Goal: Entertainment & Leisure: Consume media (video, audio)

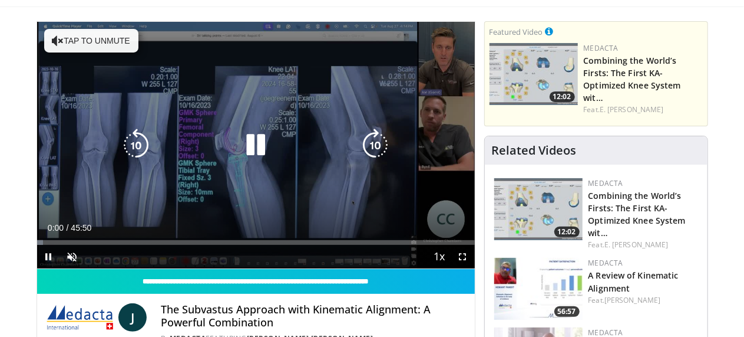
scroll to position [75, 0]
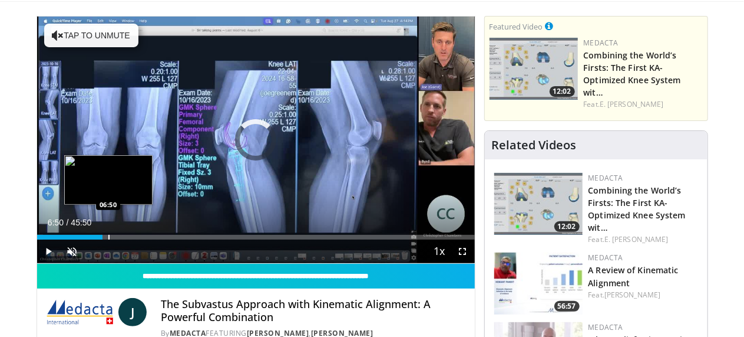
click at [108, 239] on div "Progress Bar" at bounding box center [108, 237] width 1 height 5
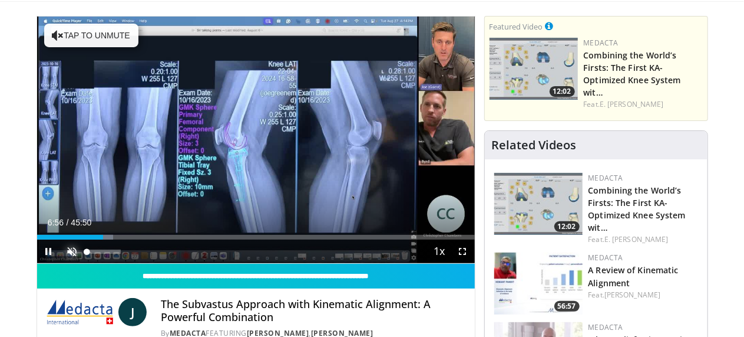
click at [61, 263] on span "Video Player" at bounding box center [73, 251] width 24 height 24
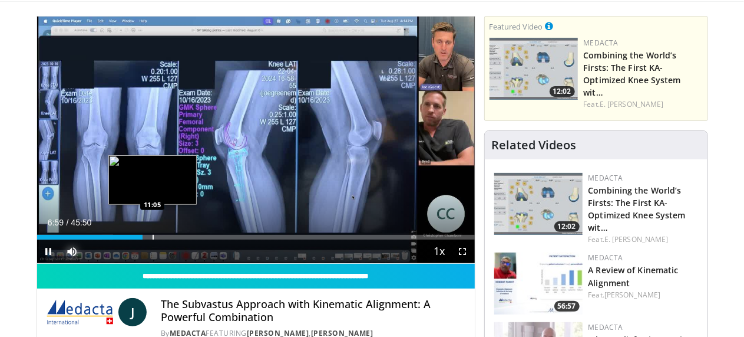
click at [153, 239] on div "Progress Bar" at bounding box center [153, 237] width 1 height 5
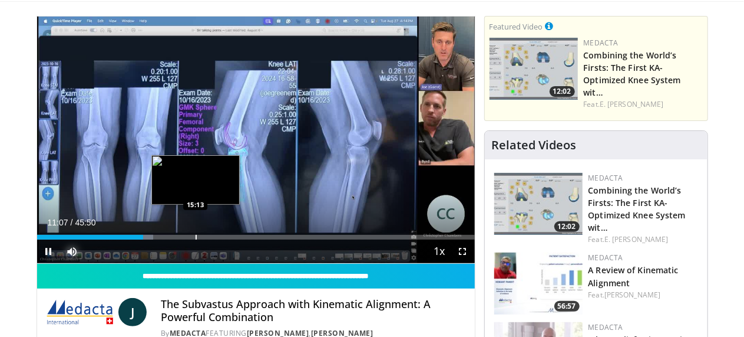
click at [196, 239] on div "Progress Bar" at bounding box center [196, 237] width 1 height 5
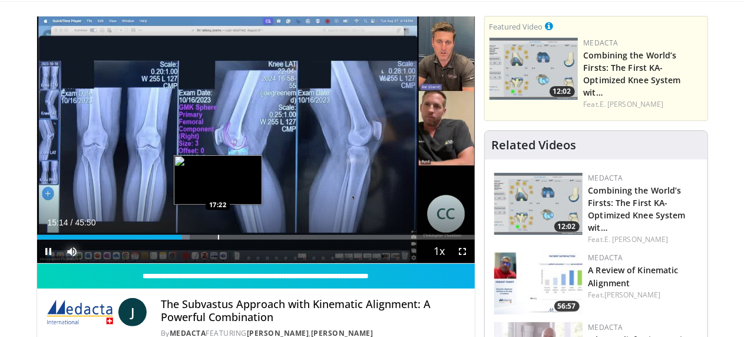
click at [218, 239] on div "Progress Bar" at bounding box center [218, 237] width 1 height 5
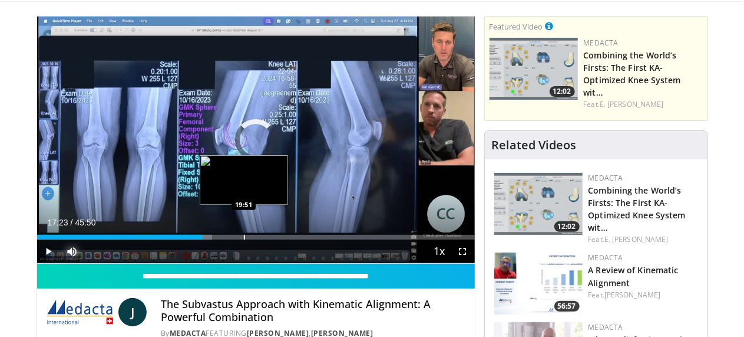
click at [244, 239] on div "Progress Bar" at bounding box center [244, 237] width 1 height 5
click at [235, 239] on div "Progress Bar" at bounding box center [235, 237] width 1 height 5
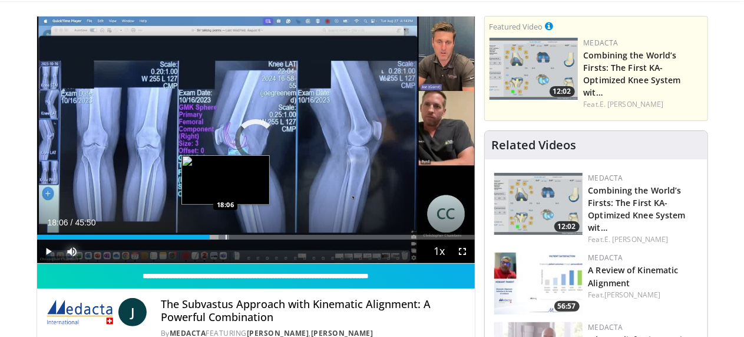
click at [226, 239] on div "Progress Bar" at bounding box center [226, 237] width 1 height 5
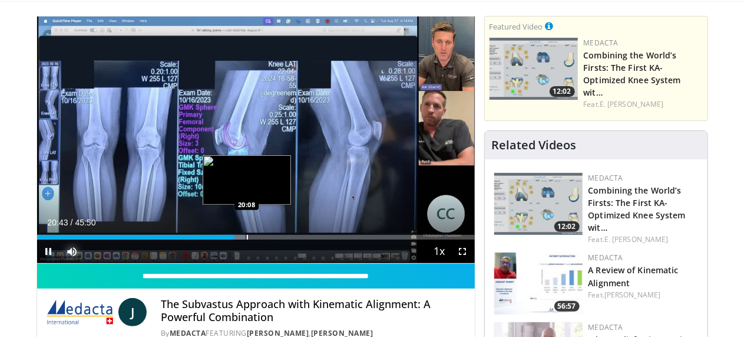
click at [247, 239] on div "Progress Bar" at bounding box center [247, 237] width 1 height 5
click at [241, 239] on div "Progress Bar" at bounding box center [241, 237] width 1 height 5
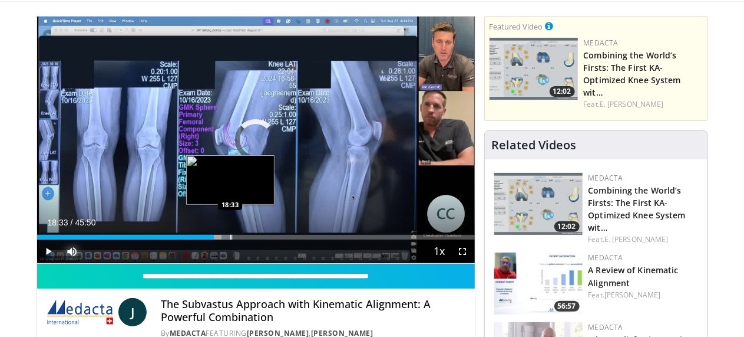
click at [230, 239] on div "Progress Bar" at bounding box center [230, 237] width 1 height 5
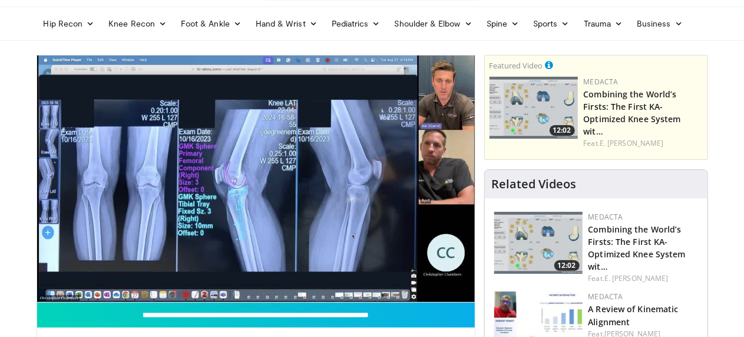
scroll to position [29, 0]
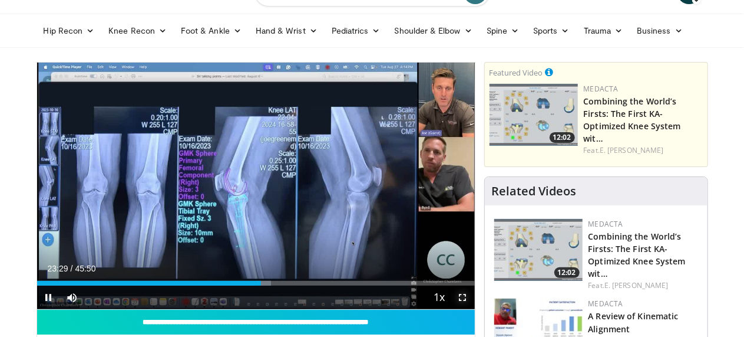
click at [475, 309] on span "Video Player" at bounding box center [463, 297] width 24 height 24
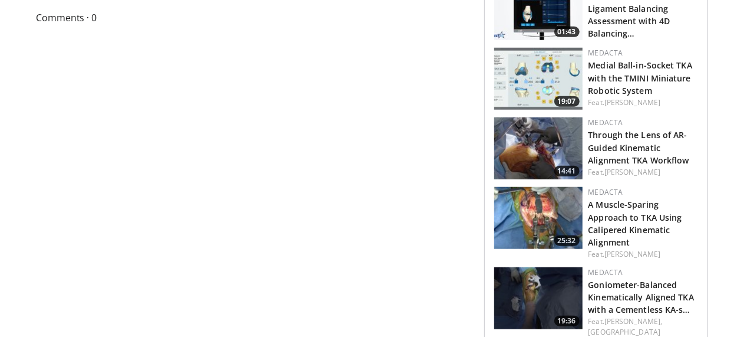
scroll to position [489, 0]
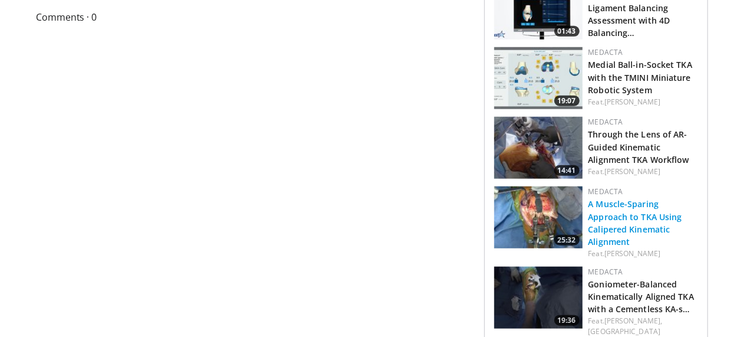
click at [665, 198] on link "A Muscle-Sparing Approach to TKA Using Calipered Kinematic Alignment" at bounding box center [636, 222] width 94 height 48
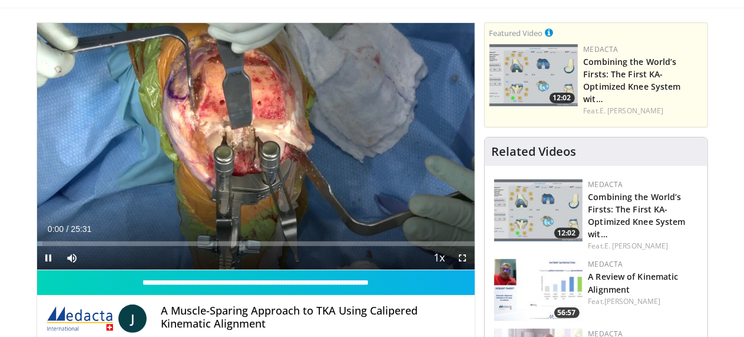
scroll to position [74, 0]
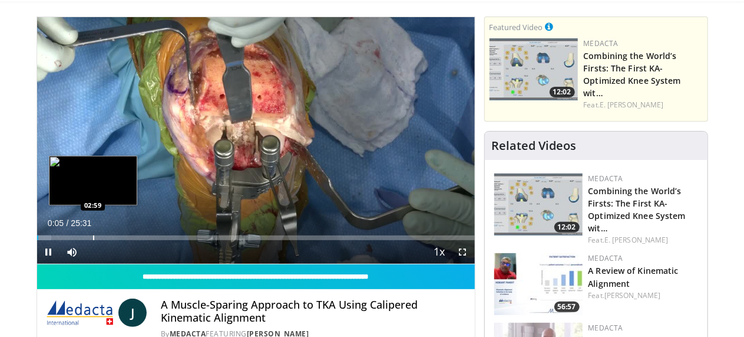
click at [64, 240] on div "Loaded : 3.24% 00:05 02:59" at bounding box center [256, 234] width 438 height 11
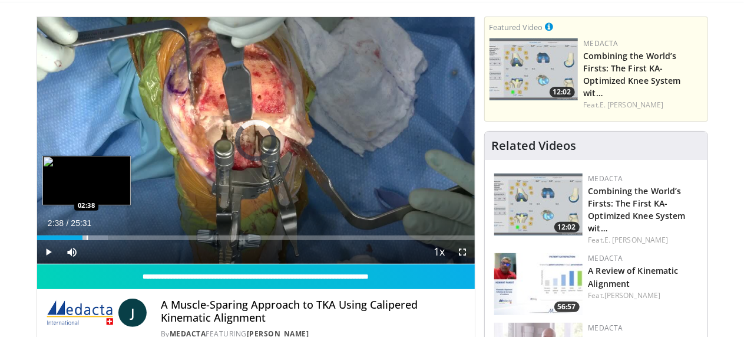
click at [87, 240] on div "Progress Bar" at bounding box center [87, 237] width 1 height 5
click at [82, 240] on div "Progress Bar" at bounding box center [82, 237] width 1 height 5
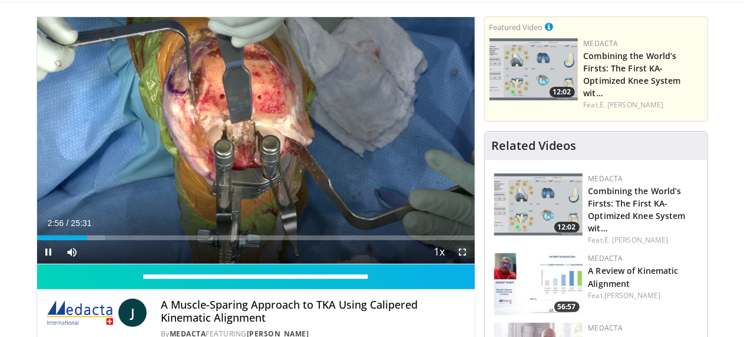
click at [474, 263] on span "Video Player" at bounding box center [463, 252] width 24 height 24
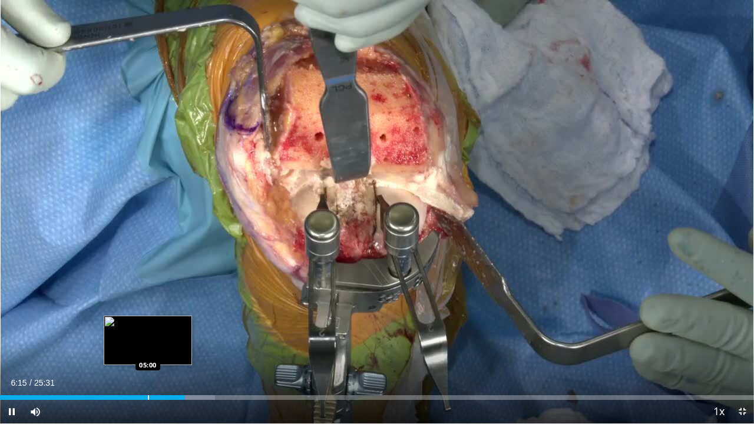
click at [148, 336] on div "Progress Bar" at bounding box center [148, 397] width 1 height 5
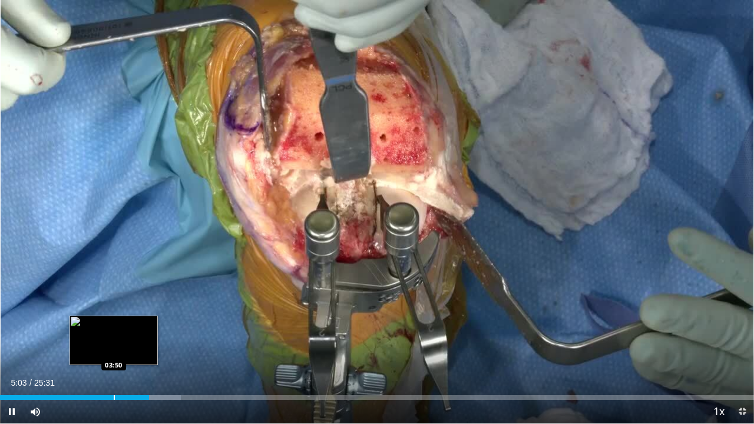
click at [114, 336] on div "Progress Bar" at bounding box center [114, 397] width 1 height 5
click at [103, 336] on div "Progress Bar" at bounding box center [103, 397] width 1 height 5
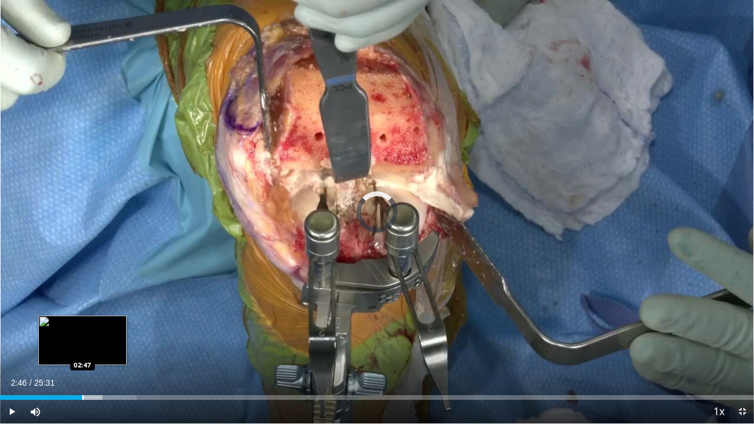
click at [81, 336] on div "02:46" at bounding box center [41, 397] width 82 height 5
click at [78, 336] on div "Progress Bar" at bounding box center [78, 397] width 1 height 5
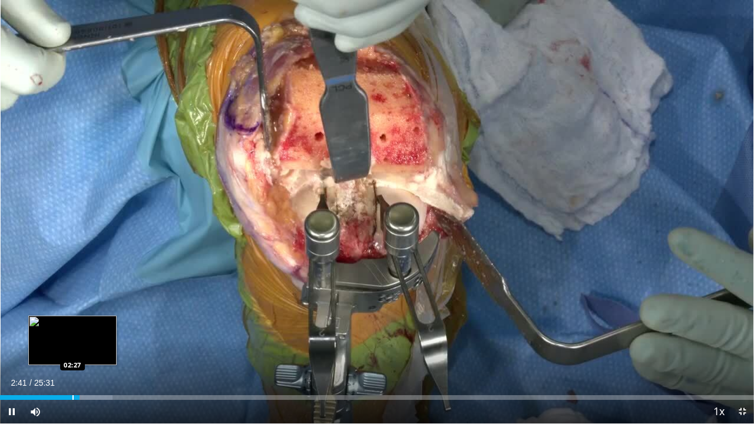
click at [72, 336] on div "Progress Bar" at bounding box center [72, 397] width 1 height 5
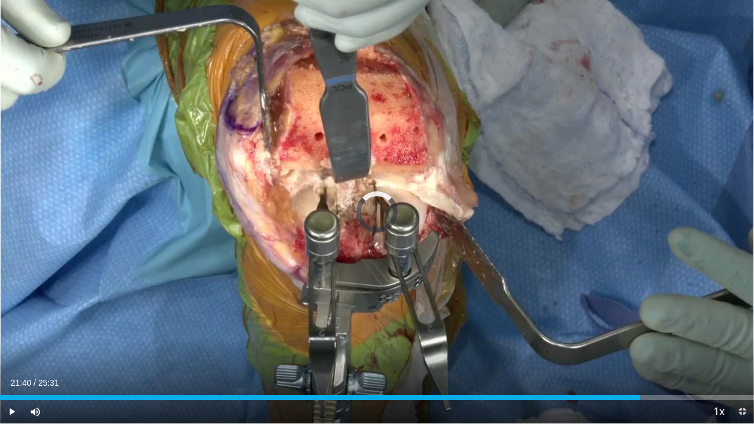
click at [641, 336] on div "Loaded : 26.81% 21:40 21:41" at bounding box center [377, 397] width 754 height 5
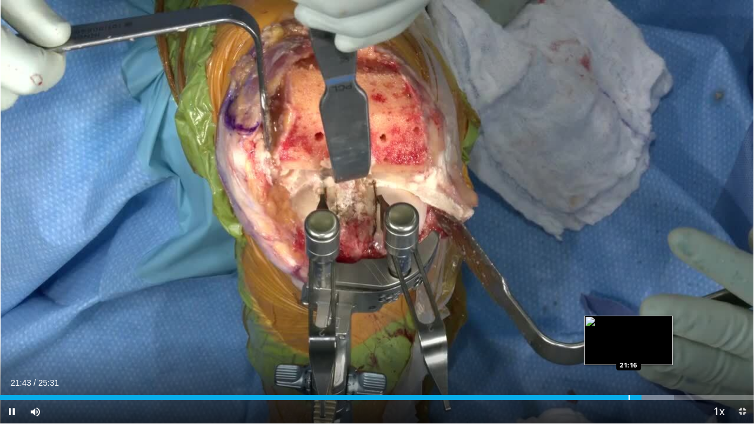
click at [629, 336] on div "Progress Bar" at bounding box center [629, 397] width 1 height 5
click at [615, 336] on div "Progress Bar" at bounding box center [615, 397] width 1 height 5
click at [623, 336] on div "Progress Bar" at bounding box center [622, 397] width 1 height 5
click at [632, 336] on div "Progress Bar" at bounding box center [632, 397] width 1 height 5
click at [654, 336] on div "Progress Bar" at bounding box center [654, 397] width 1 height 5
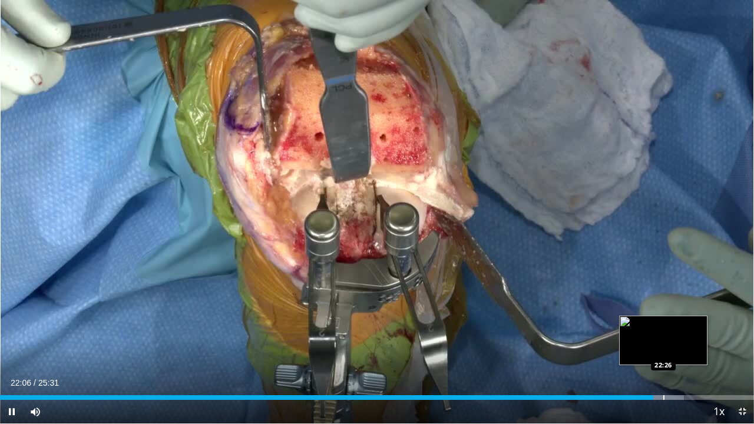
click at [664, 336] on div "Progress Bar" at bounding box center [664, 397] width 1 height 5
click at [674, 336] on div "Progress Bar" at bounding box center [674, 397] width 1 height 5
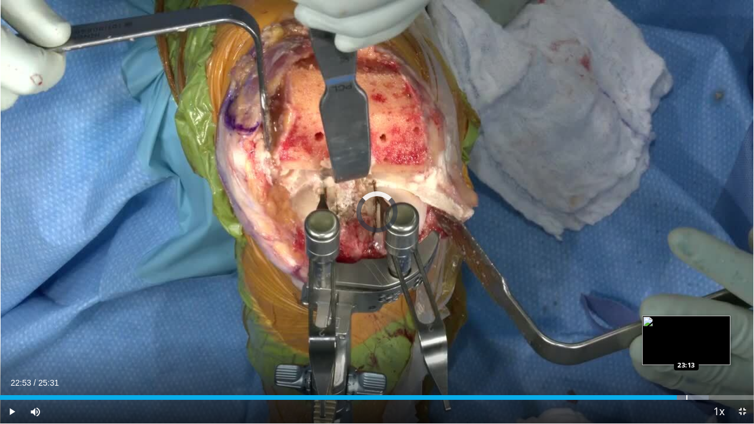
click at [687, 336] on div "Progress Bar" at bounding box center [687, 397] width 1 height 5
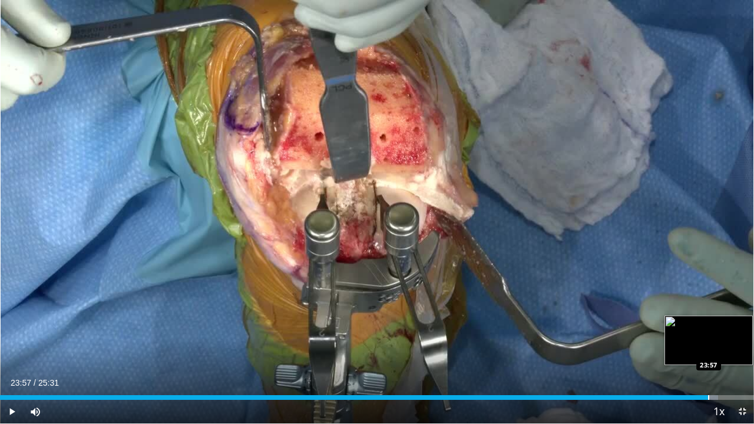
click at [708, 336] on div "Progress Bar" at bounding box center [708, 397] width 1 height 5
click at [719, 336] on div "Progress Bar" at bounding box center [719, 397] width 1 height 5
click at [730, 336] on div "Progress Bar" at bounding box center [730, 397] width 1 height 5
click at [729, 336] on div "Progress Bar" at bounding box center [729, 397] width 1 height 5
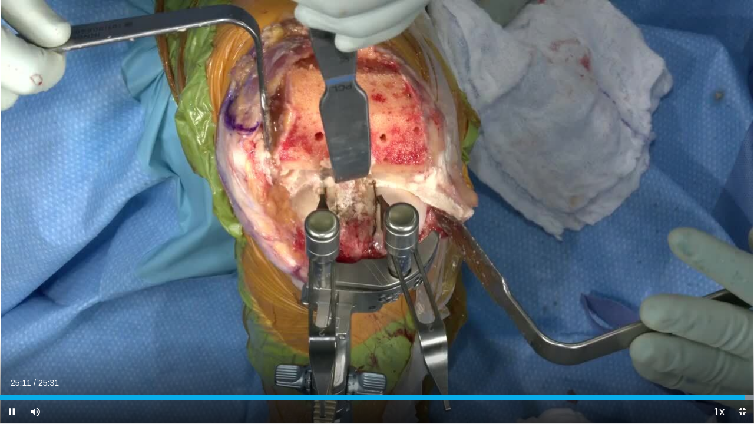
click at [632, 336] on div "Current Time 25:11 / Duration 25:31 Pause Skip Backward Skip Forward Mute 0% Lo…" at bounding box center [377, 412] width 754 height 24
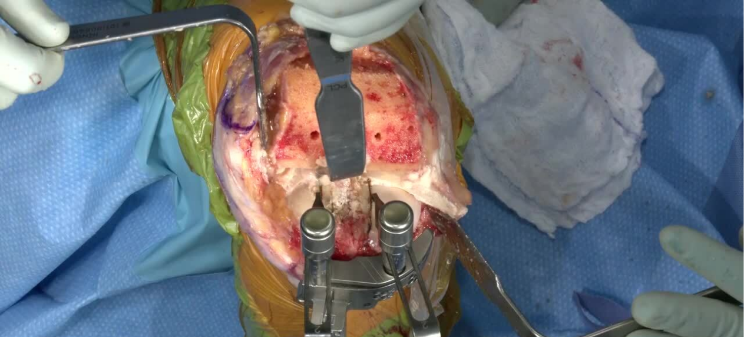
scroll to position [435, 0]
